Goal: Share content

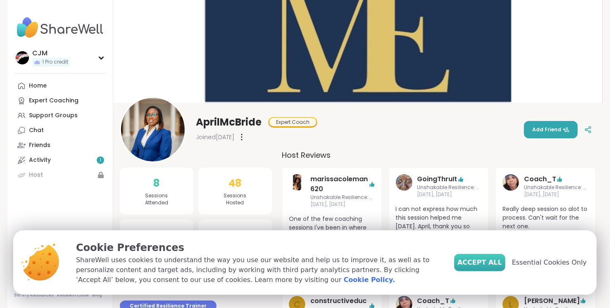
click at [502, 259] on span "Accept All" at bounding box center [480, 263] width 45 height 10
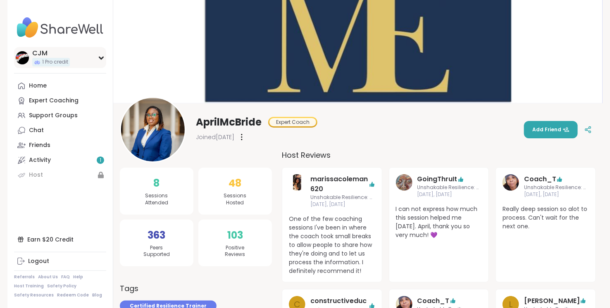
click at [41, 50] on div "CJM" at bounding box center [51, 53] width 38 height 9
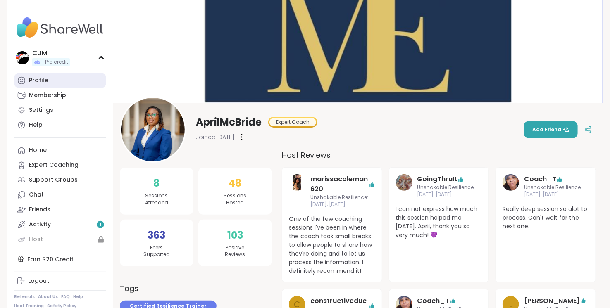
click at [37, 80] on div "Profile" at bounding box center [38, 80] width 19 height 8
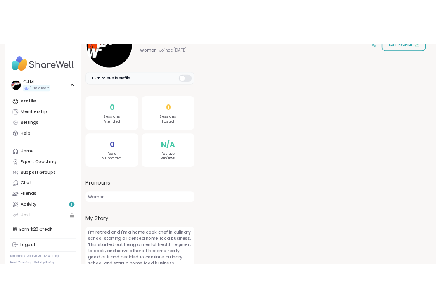
scroll to position [130, 0]
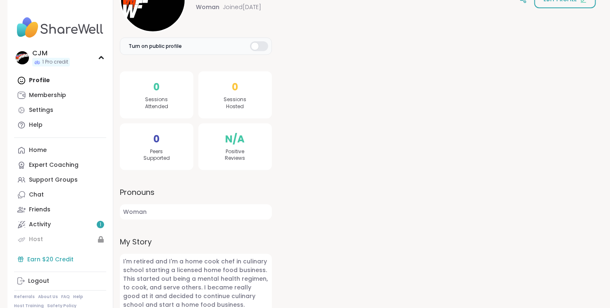
click at [50, 260] on div "Earn $20 Credit" at bounding box center [60, 259] width 92 height 15
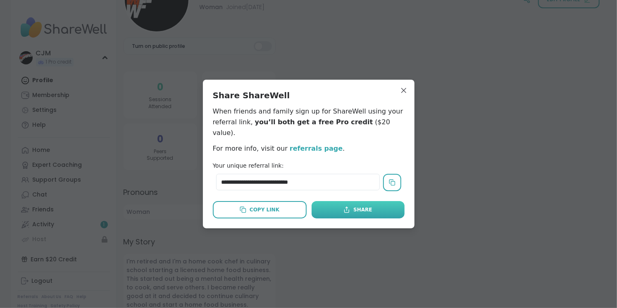
click at [351, 206] on div "Share" at bounding box center [357, 209] width 29 height 7
click at [364, 206] on div "Share" at bounding box center [357, 209] width 29 height 7
click at [365, 206] on div "Share" at bounding box center [357, 209] width 29 height 7
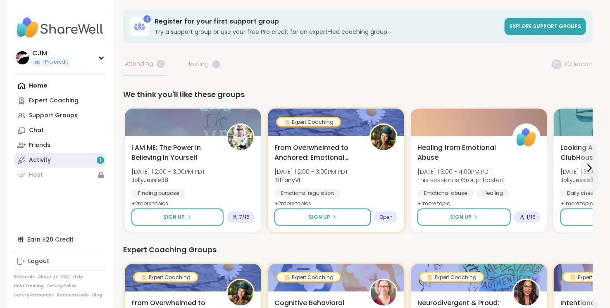
click at [41, 161] on div "Activity 1" at bounding box center [40, 160] width 22 height 8
